Goal: Transaction & Acquisition: Purchase product/service

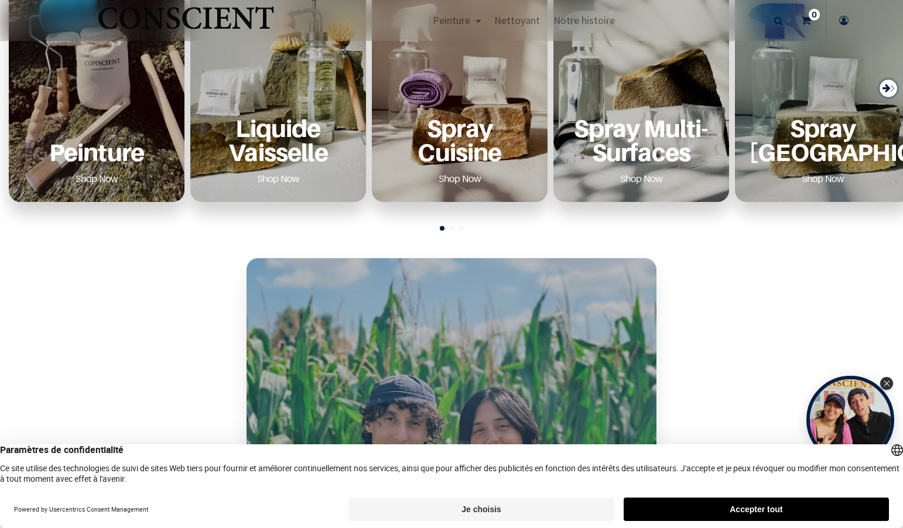
scroll to position [460, 0]
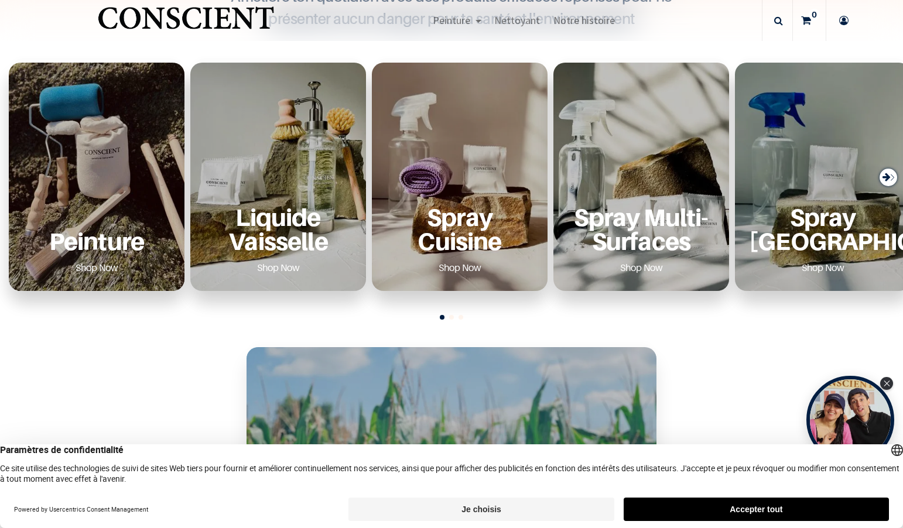
click at [114, 158] on div "Peinture Shop Now" at bounding box center [97, 177] width 176 height 228
click at [101, 267] on link "Shop Now" at bounding box center [97, 267] width 71 height 19
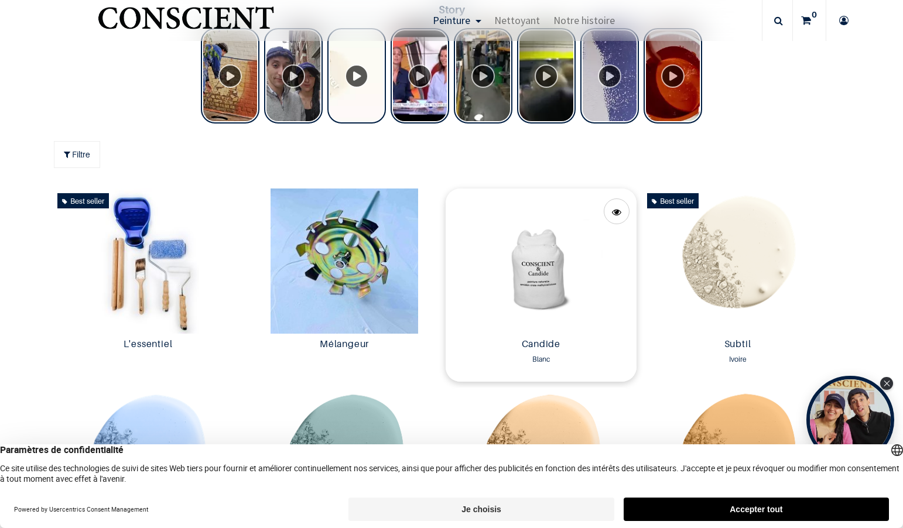
scroll to position [606, 0]
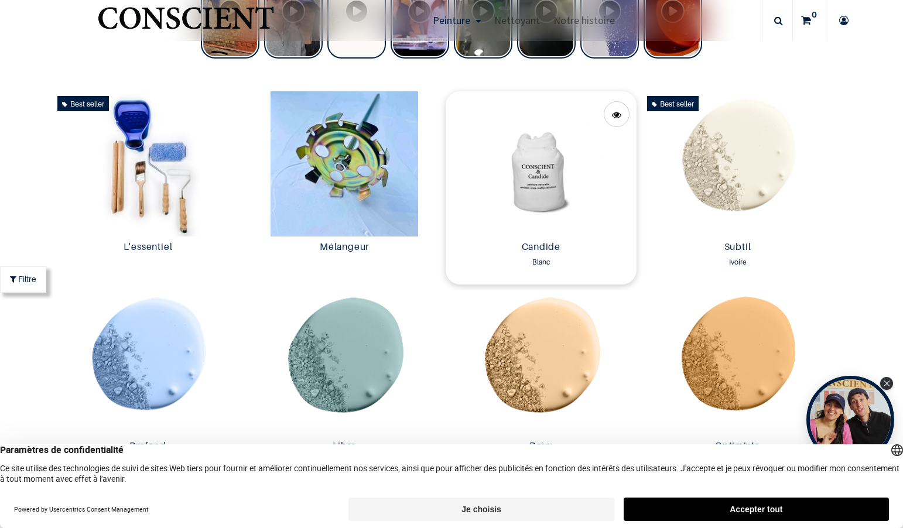
click at [531, 167] on img at bounding box center [541, 163] width 191 height 145
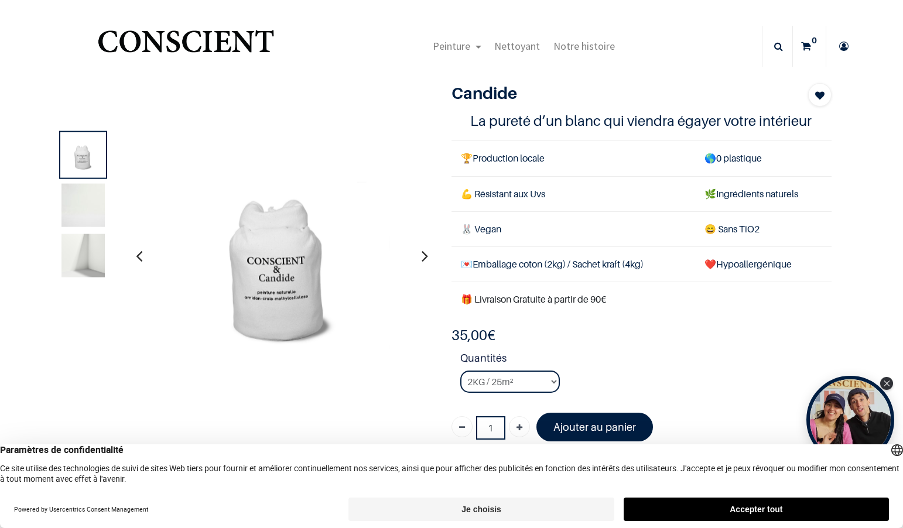
click at [81, 194] on img at bounding box center [83, 204] width 43 height 43
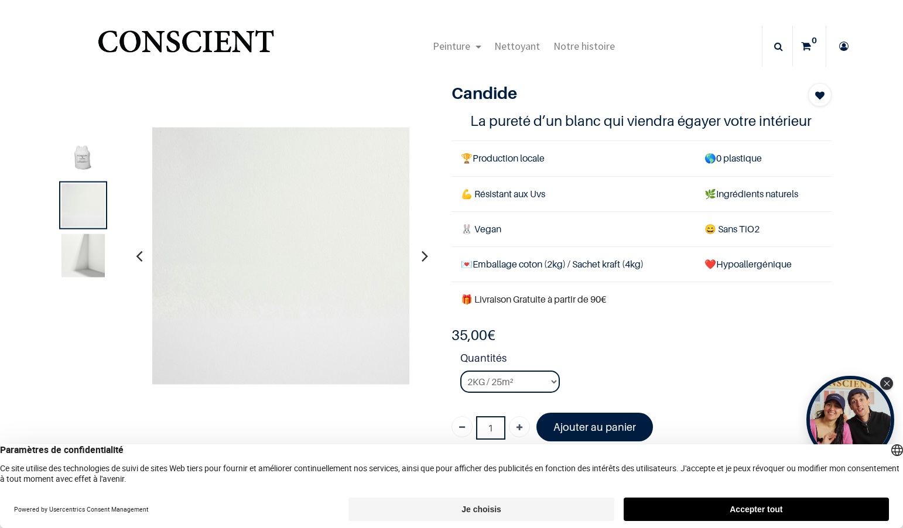
click at [80, 263] on img at bounding box center [83, 255] width 43 height 43
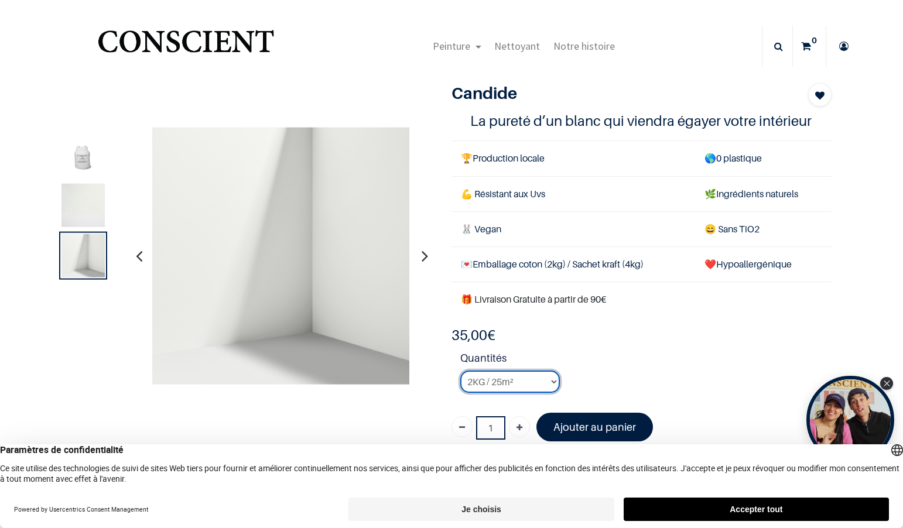
click at [537, 375] on select "2KG / 25m² 4KG / 50m² 8KG / 100m² Testeur" at bounding box center [510, 382] width 100 height 22
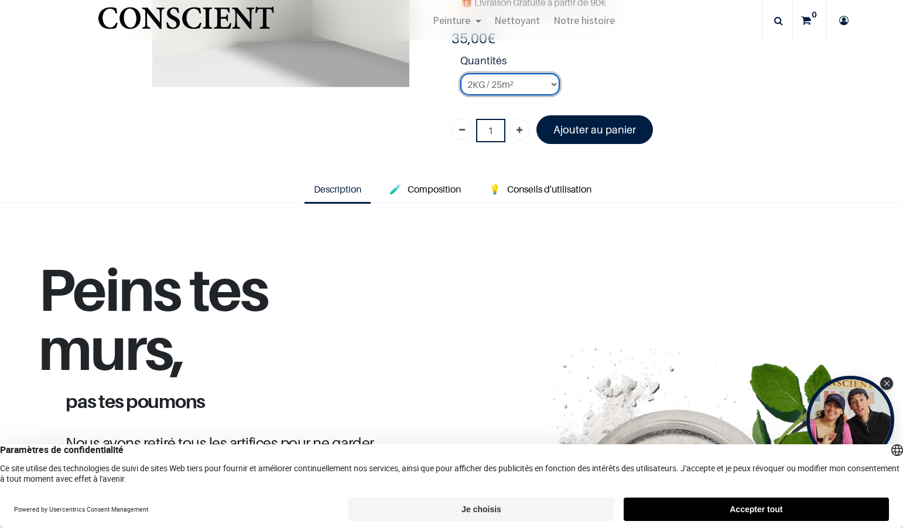
scroll to position [233, 0]
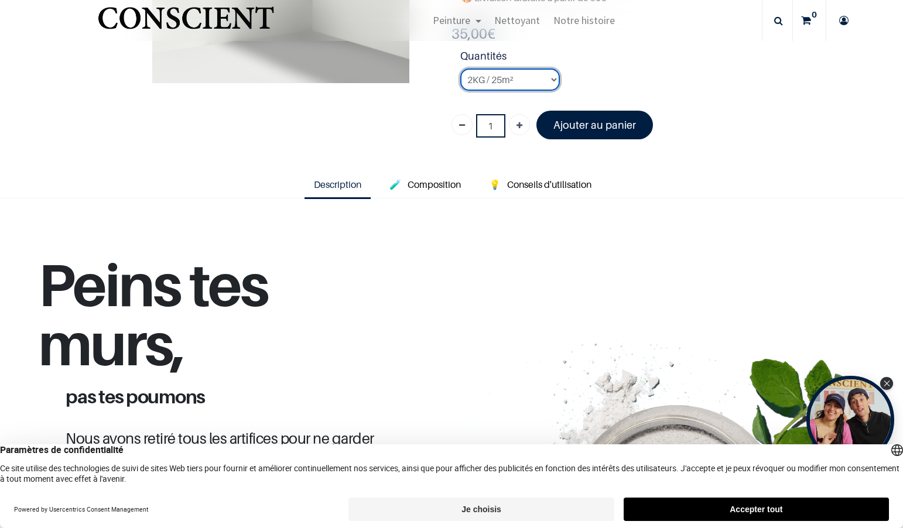
click at [531, 81] on select "2KG / 25m² 4KG / 50m² 8KG / 100m² Testeur" at bounding box center [510, 80] width 100 height 22
select select "2"
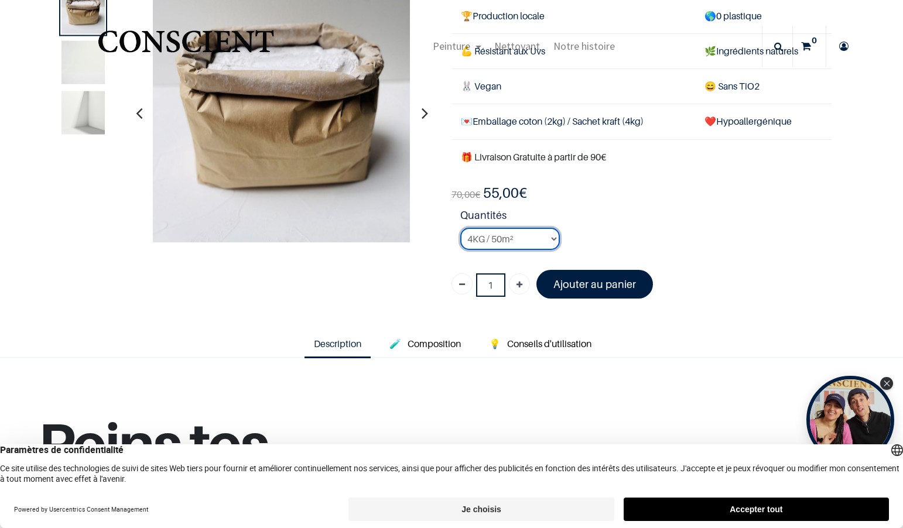
scroll to position [69, 0]
